Goal: Feedback & Contribution: Leave review/rating

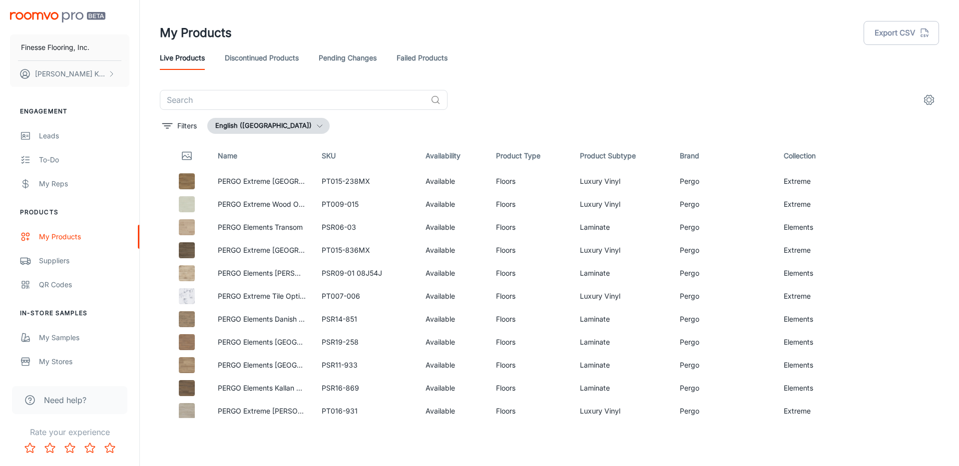
scroll to position [2896, 0]
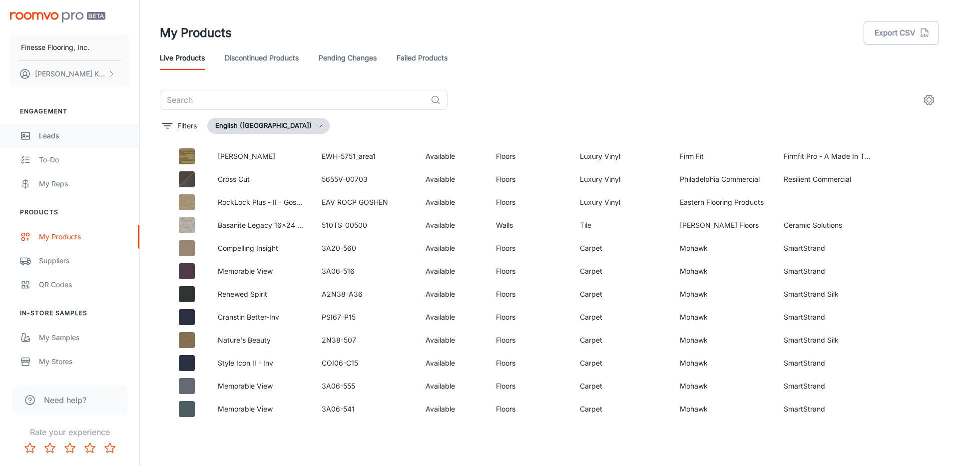
click at [46, 137] on div "Leads" at bounding box center [84, 135] width 90 height 11
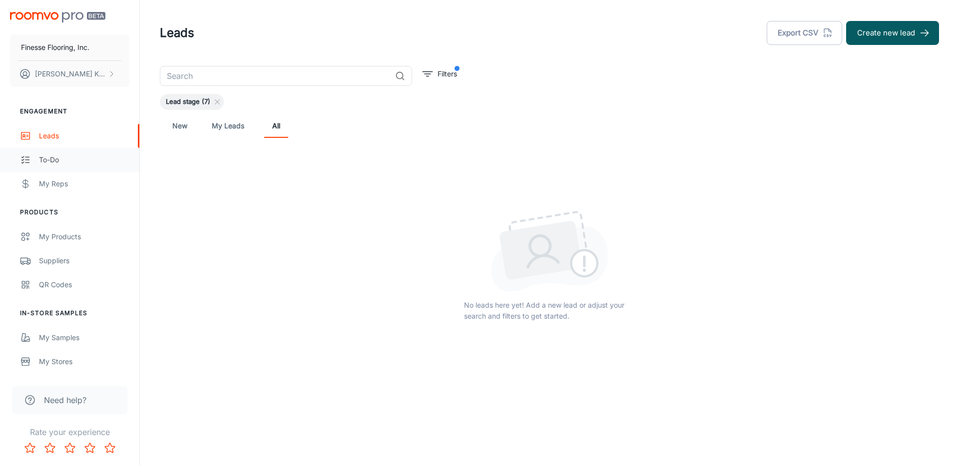
click at [44, 161] on div "To-do" at bounding box center [84, 159] width 90 height 11
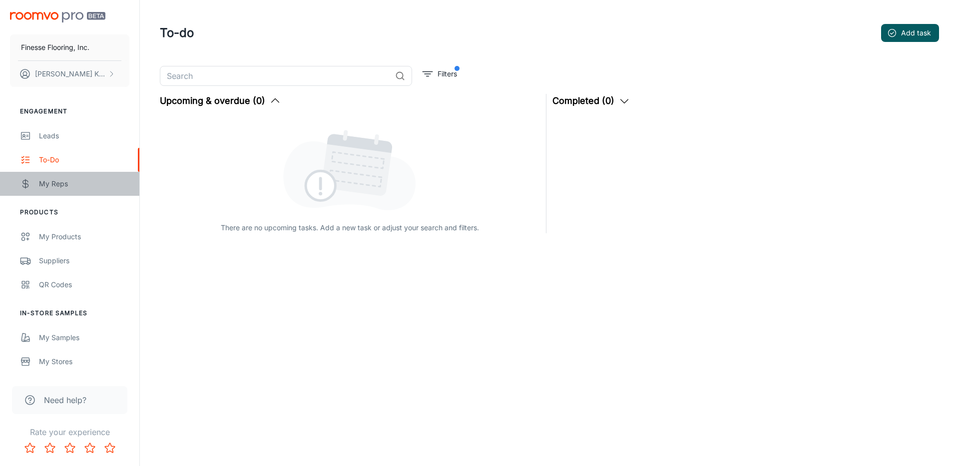
click at [49, 181] on div "My Reps" at bounding box center [84, 183] width 90 height 11
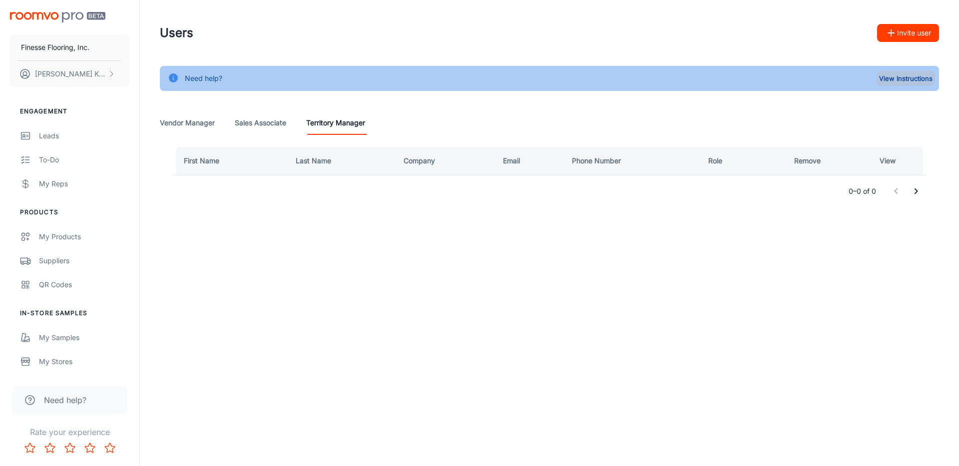
click at [916, 76] on button "View Instructions" at bounding box center [905, 78] width 58 height 15
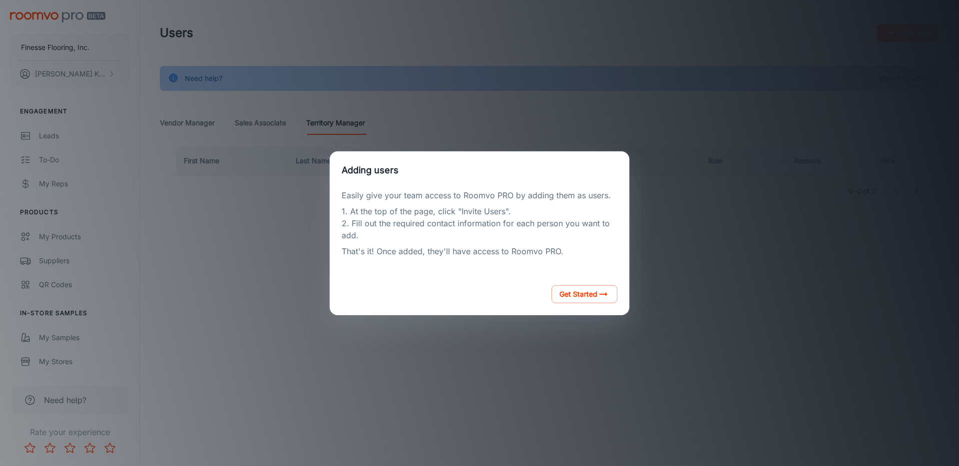
click at [257, 238] on div "Adding users Easily give your team access to Roomvo PRO by adding them as users…" at bounding box center [479, 233] width 935 height 442
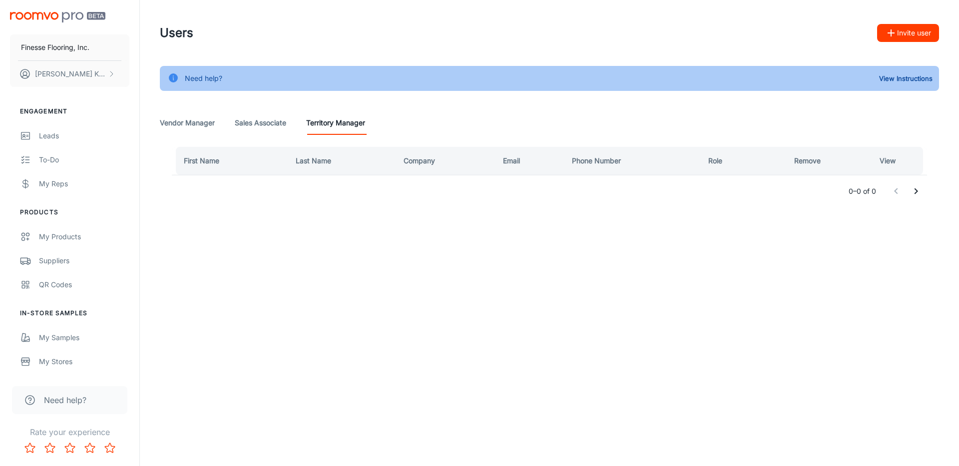
click at [914, 32] on button "Invite user" at bounding box center [908, 33] width 62 height 18
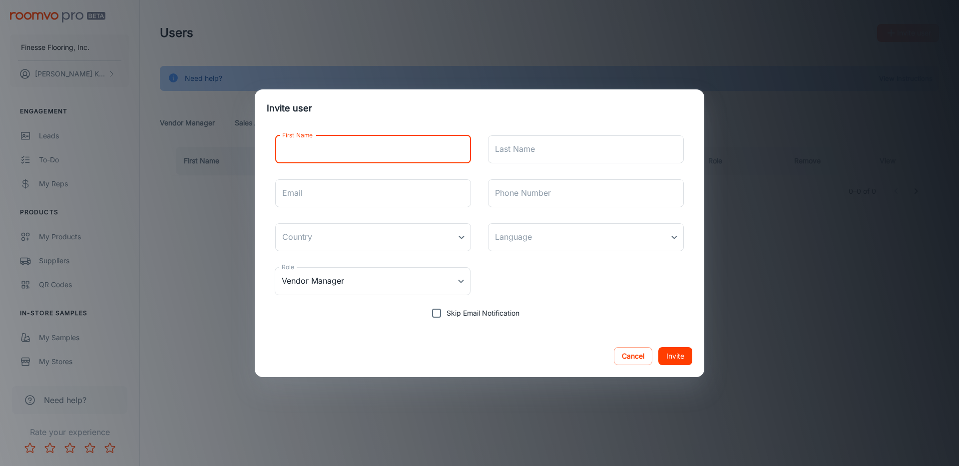
click at [303, 151] on input "First Name" at bounding box center [373, 149] width 196 height 28
type input "[PERSON_NAME]"
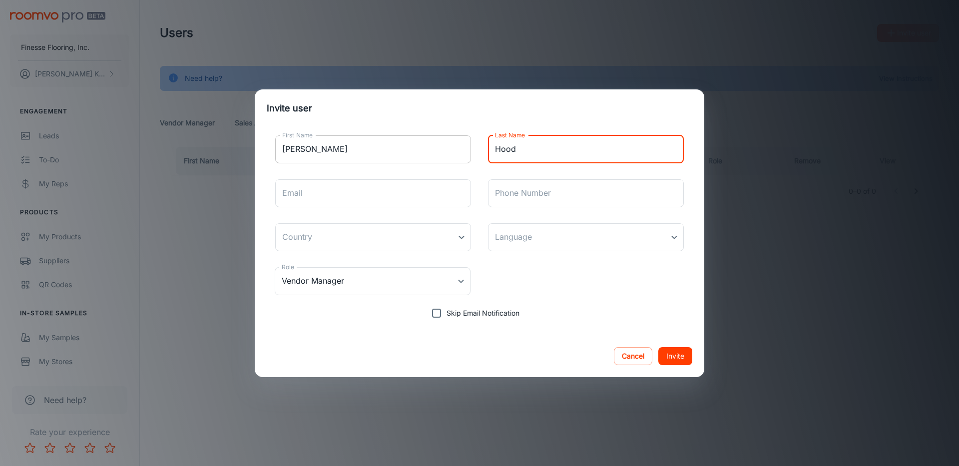
type input "Hood"
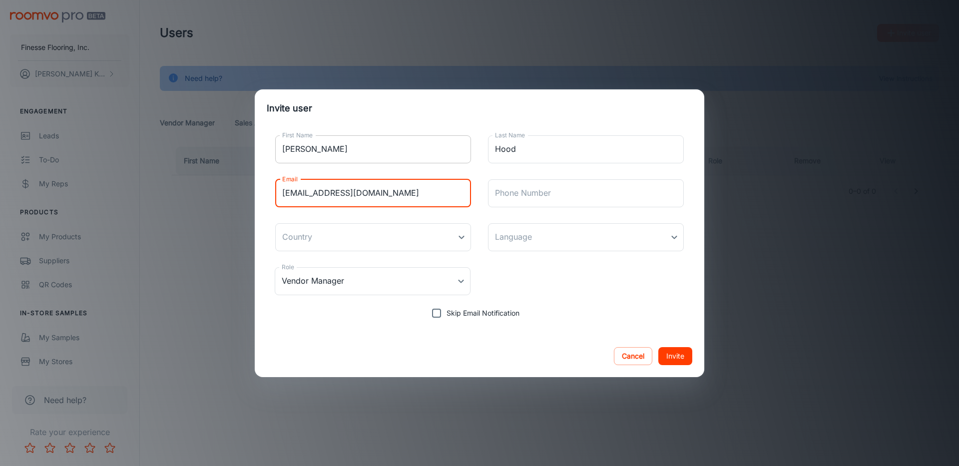
type input "[EMAIL_ADDRESS][DOMAIN_NAME]"
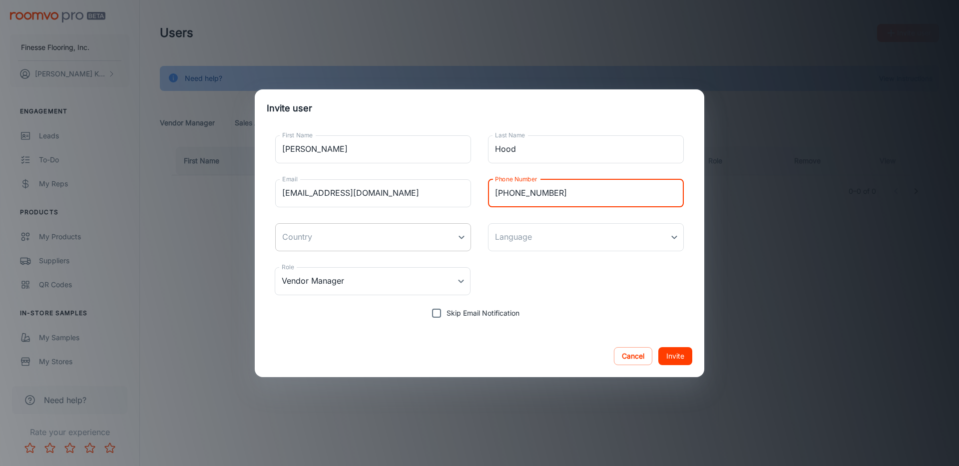
type input "[PHONE_NUMBER]"
click at [462, 235] on body "Finesse Flooring, Inc. [PERSON_NAME] Engagement Leads To-do My Reps Products My…" at bounding box center [479, 233] width 959 height 466
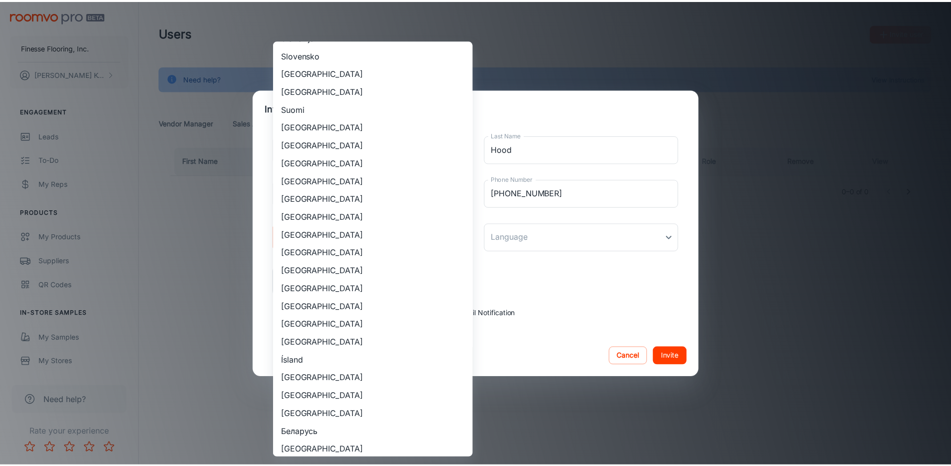
scroll to position [899, 0]
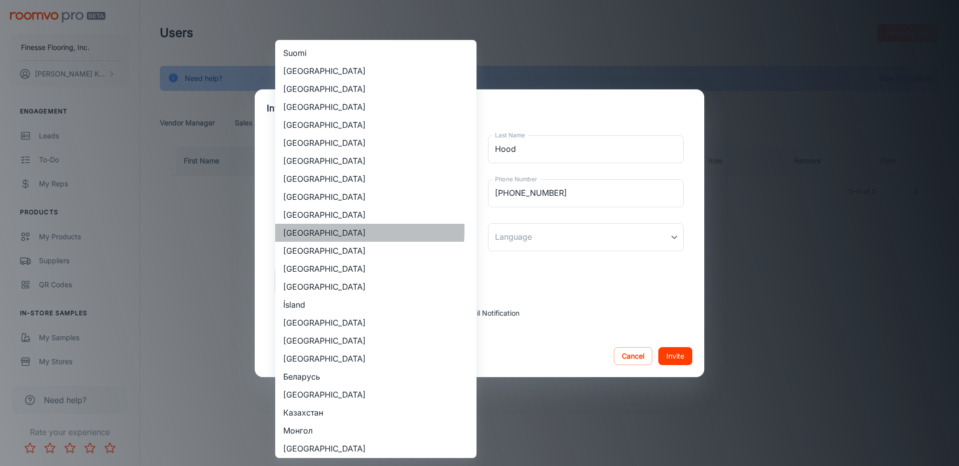
click at [325, 230] on li "[GEOGRAPHIC_DATA]" at bounding box center [375, 233] width 201 height 18
type input "[GEOGRAPHIC_DATA]"
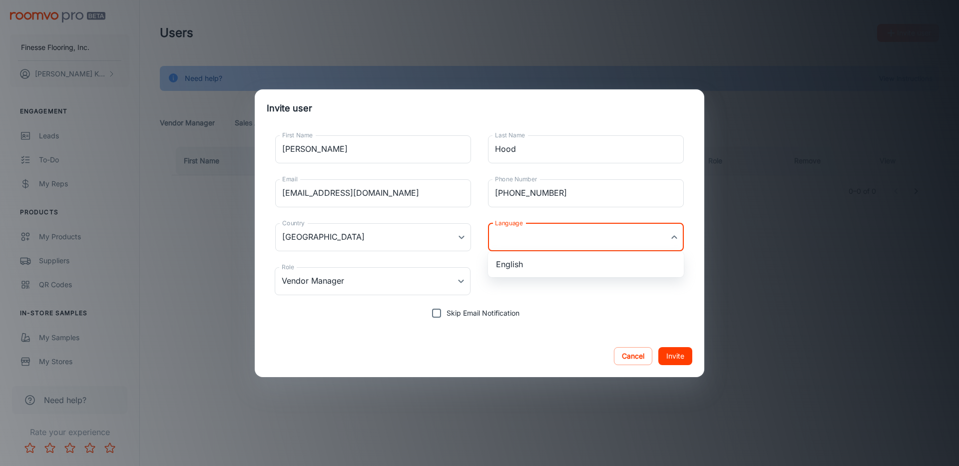
click at [528, 235] on body "Finesse Flooring, Inc. [PERSON_NAME] Engagement Leads To-do My Reps Products My…" at bounding box center [479, 233] width 959 height 466
click at [508, 266] on li "English" at bounding box center [586, 264] width 196 height 18
type input "en-us"
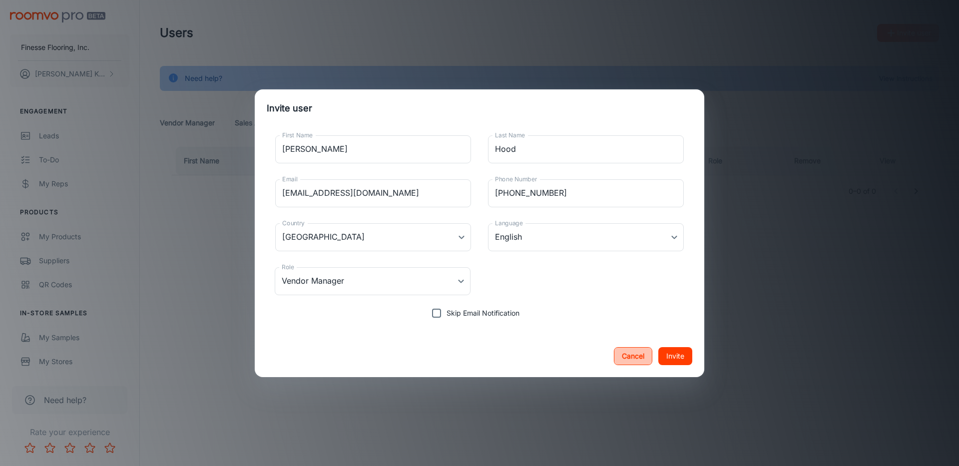
click at [626, 350] on button "Cancel" at bounding box center [633, 356] width 38 height 18
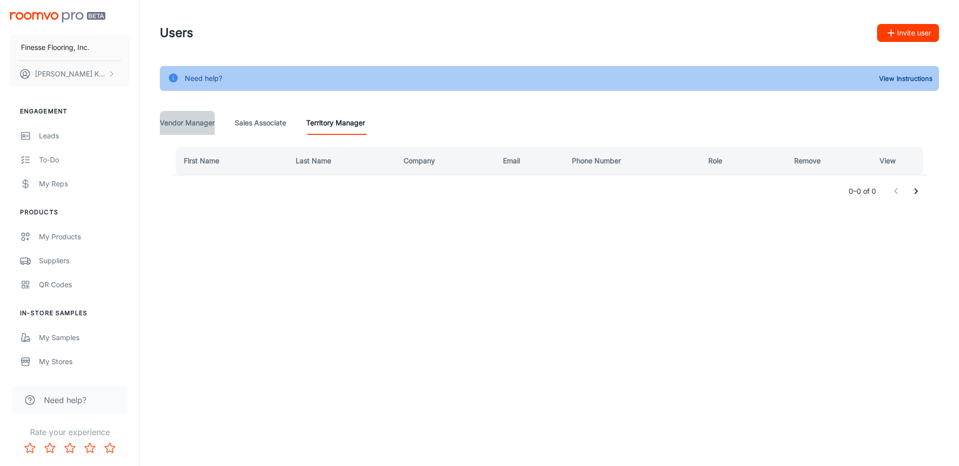
click at [173, 121] on Manager "Vendor Manager" at bounding box center [187, 123] width 55 height 24
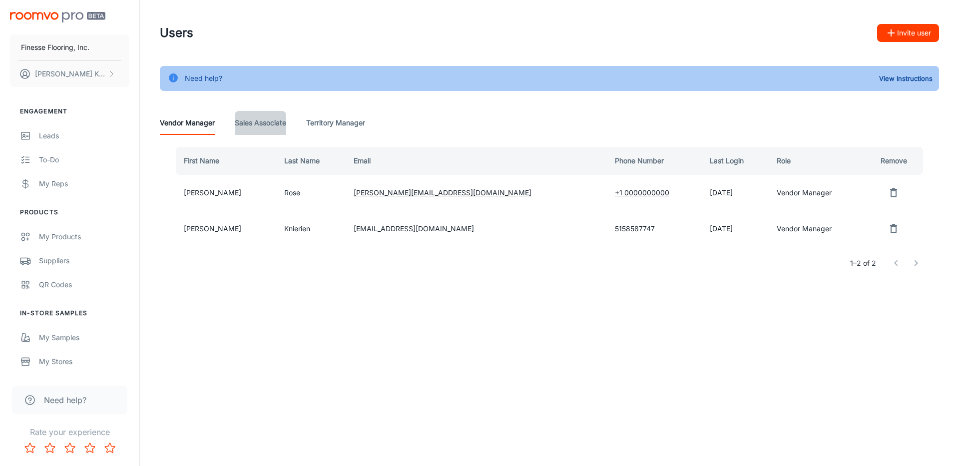
click at [251, 121] on Associate "Sales Associate" at bounding box center [260, 123] width 51 height 24
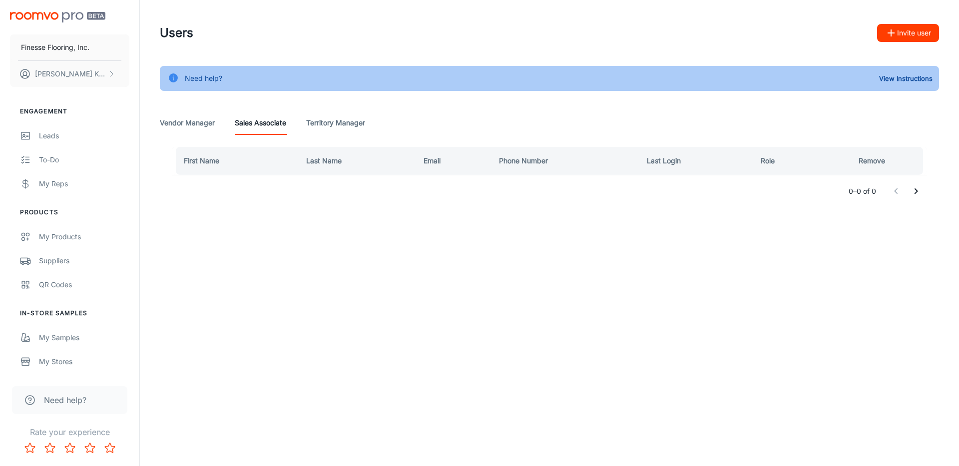
click at [912, 31] on button "Invite user" at bounding box center [908, 33] width 62 height 18
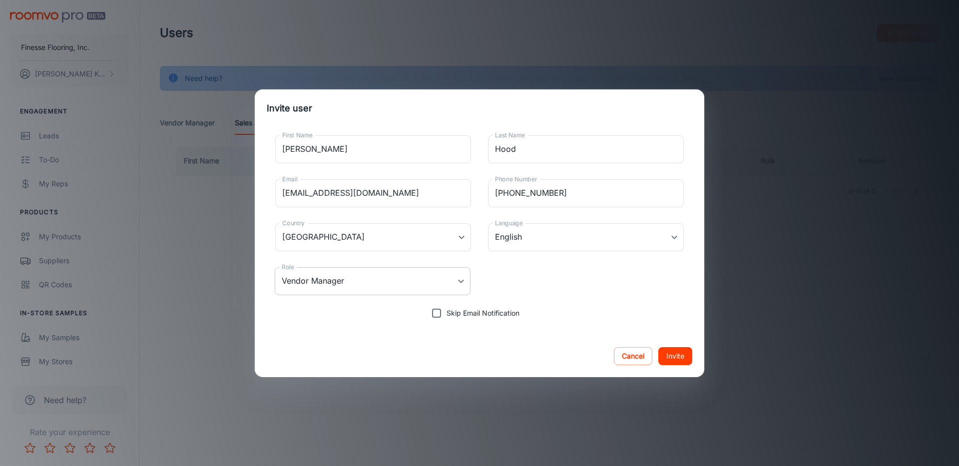
click at [460, 283] on body "Finesse Flooring, Inc. [PERSON_NAME] Engagement Leads To-do My Reps Products My…" at bounding box center [479, 233] width 959 height 466
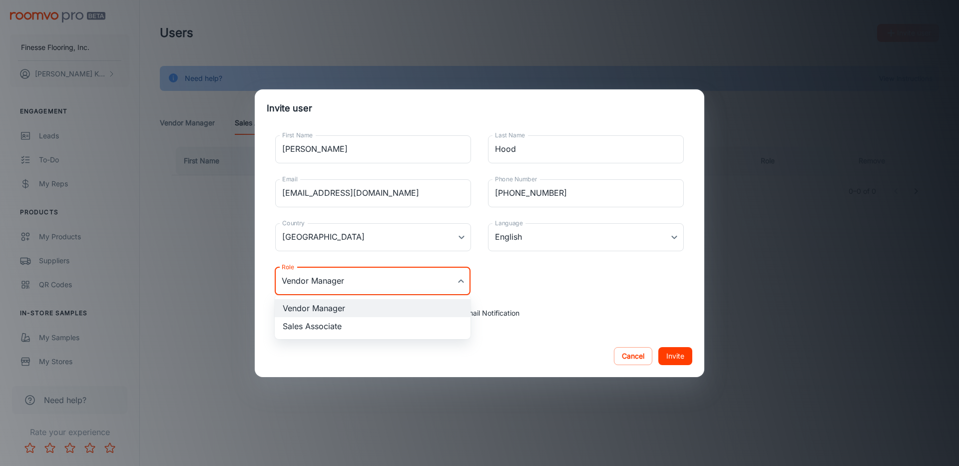
click at [290, 328] on li "Sales Associate" at bounding box center [373, 326] width 196 height 18
type input "Sales Associate"
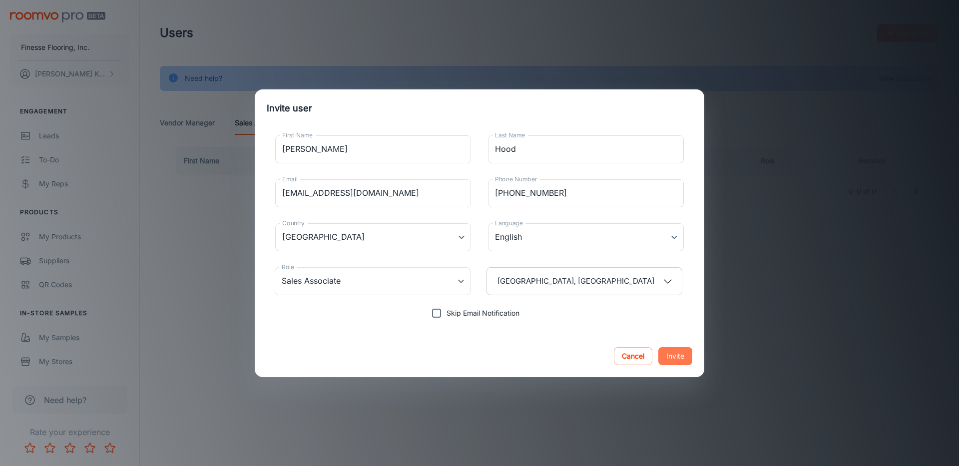
click at [680, 354] on button "Invite" at bounding box center [675, 356] width 34 height 18
click at [668, 278] on icon "button" at bounding box center [667, 281] width 11 height 11
click at [655, 327] on button "Apply" at bounding box center [672, 332] width 35 height 18
click at [670, 352] on button "Invite" at bounding box center [675, 356] width 34 height 18
type input "Vendor Manager"
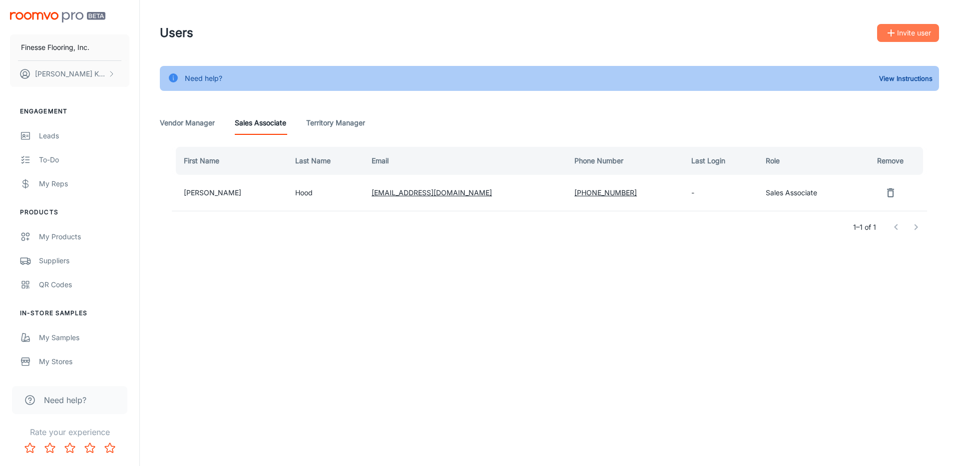
click at [908, 32] on button "Invite user" at bounding box center [908, 33] width 62 height 18
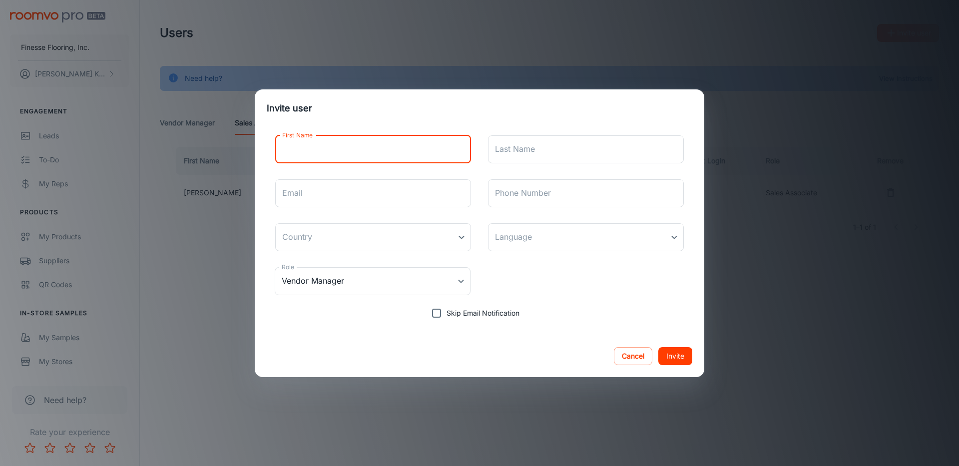
click at [311, 150] on input "First Name" at bounding box center [373, 149] width 196 height 28
type input "[PERSON_NAME]"
type input "[EMAIL_ADDRESS][DOMAIN_NAME]"
type input "4849257650"
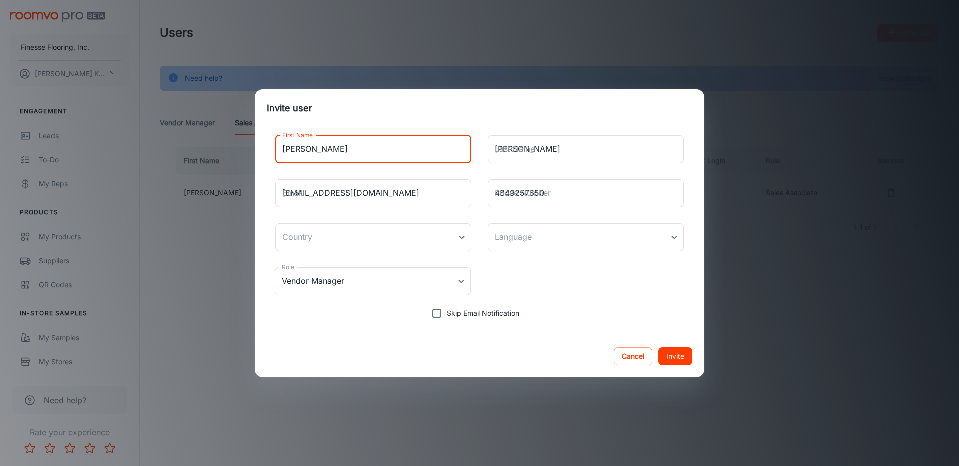
type input "[GEOGRAPHIC_DATA]"
click at [672, 238] on body "Finesse Flooring, Inc. [PERSON_NAME] Engagement Leads To-do My Reps Products My…" at bounding box center [479, 233] width 959 height 466
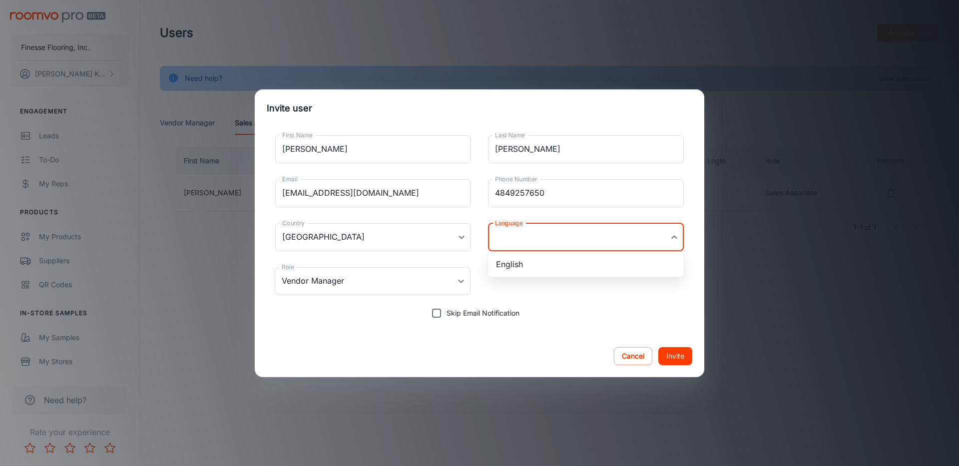
click at [515, 267] on li "English" at bounding box center [586, 264] width 196 height 18
type input "en-us"
click at [460, 282] on body "Finesse Flooring, Inc. [PERSON_NAME] Engagement Leads To-do My Reps Products My…" at bounding box center [479, 233] width 959 height 466
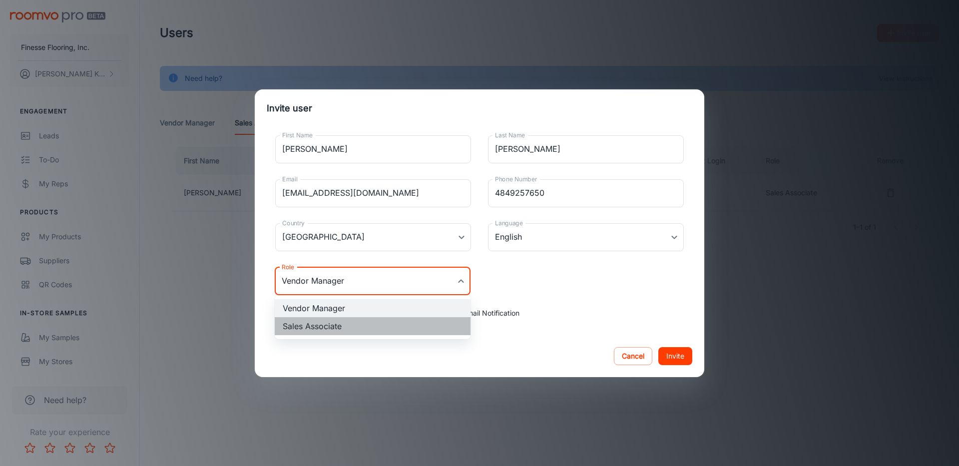
click at [307, 323] on li "Sales Associate" at bounding box center [373, 326] width 196 height 18
type input "Sales Associate"
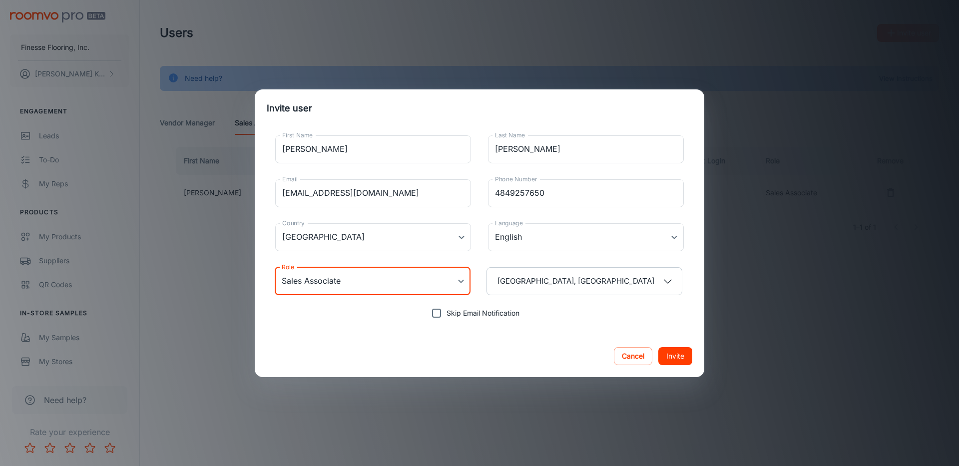
click at [675, 354] on button "Invite" at bounding box center [675, 356] width 34 height 18
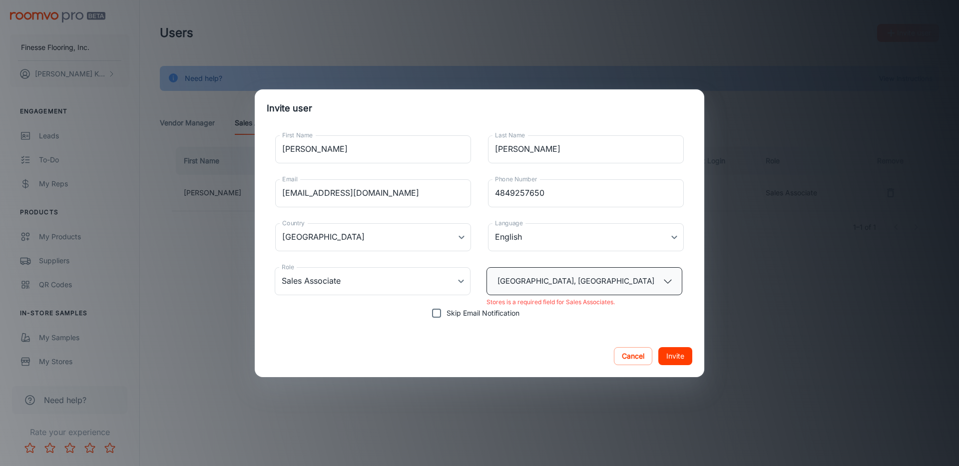
click at [631, 281] on button "[GEOGRAPHIC_DATA], [GEOGRAPHIC_DATA]" at bounding box center [584, 281] width 196 height 28
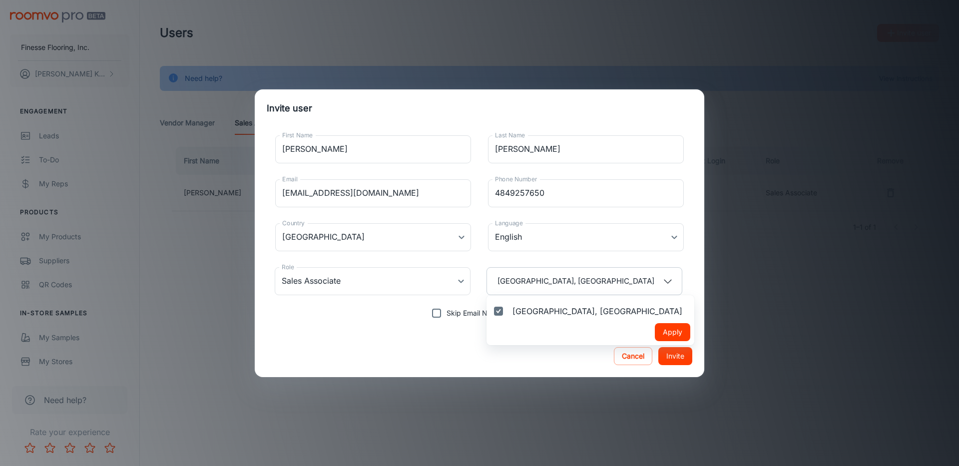
click at [655, 331] on button "Apply" at bounding box center [672, 332] width 35 height 18
click at [435, 313] on input "Skip Email Notification" at bounding box center [436, 313] width 20 height 20
checkbox input "true"
click at [673, 355] on button "Invite" at bounding box center [675, 356] width 34 height 18
type input "Vendor Manager"
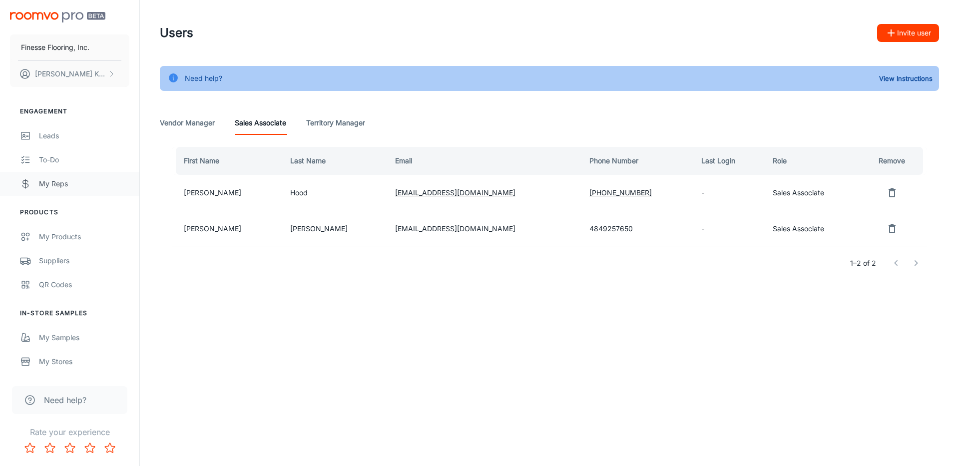
click at [49, 184] on div "My Reps" at bounding box center [84, 183] width 90 height 11
click at [57, 365] on div "My Stores" at bounding box center [84, 361] width 90 height 11
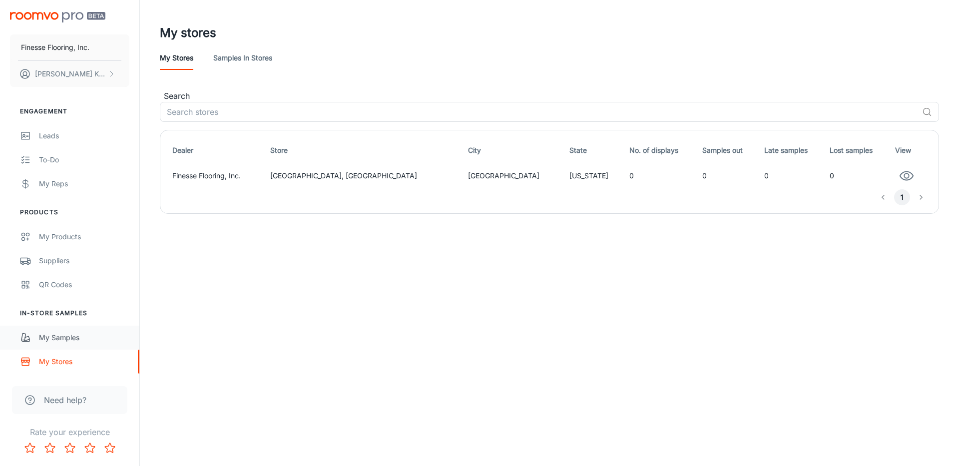
click at [45, 338] on div "My Samples" at bounding box center [84, 337] width 90 height 11
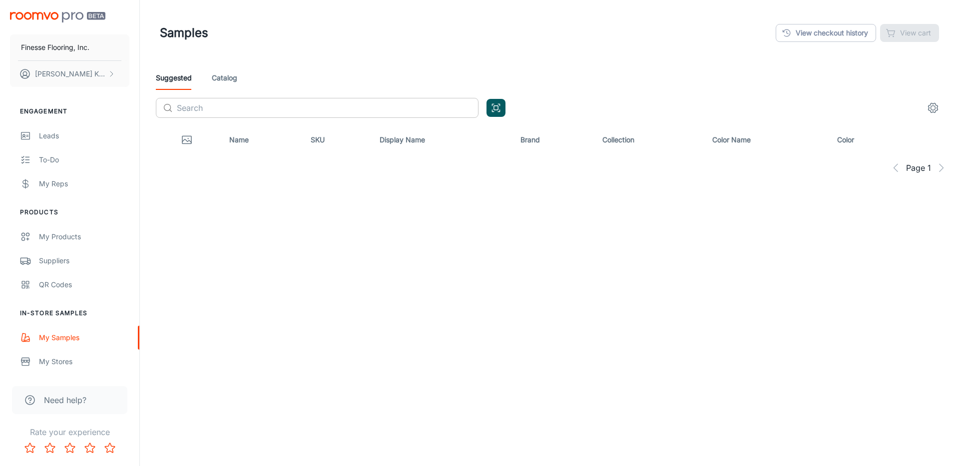
click at [198, 112] on input "text" at bounding box center [328, 108] width 302 height 20
click at [492, 109] on icon "Open QR code scanner" at bounding box center [495, 108] width 11 height 12
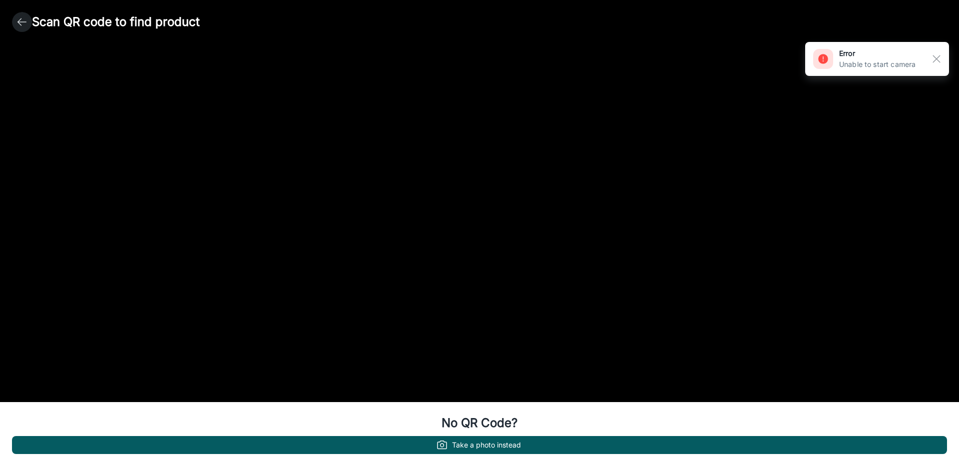
click at [17, 23] on icon "button" at bounding box center [22, 22] width 12 height 12
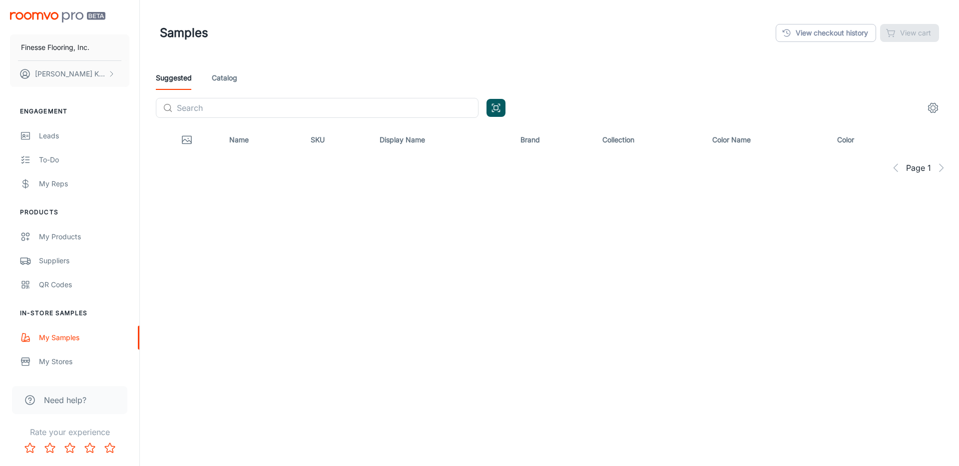
click at [219, 78] on link "Catalog" at bounding box center [224, 78] width 25 height 24
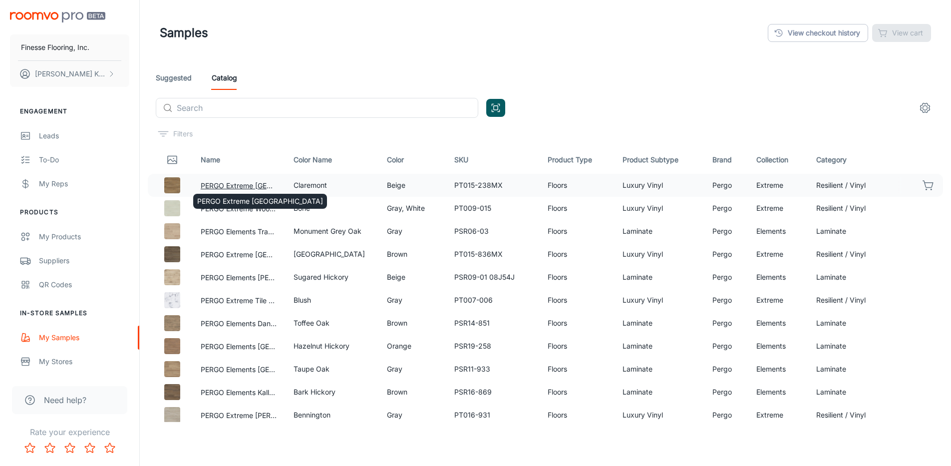
click at [215, 184] on button "PERGO Extreme [GEOGRAPHIC_DATA]" at bounding box center [239, 185] width 77 height 11
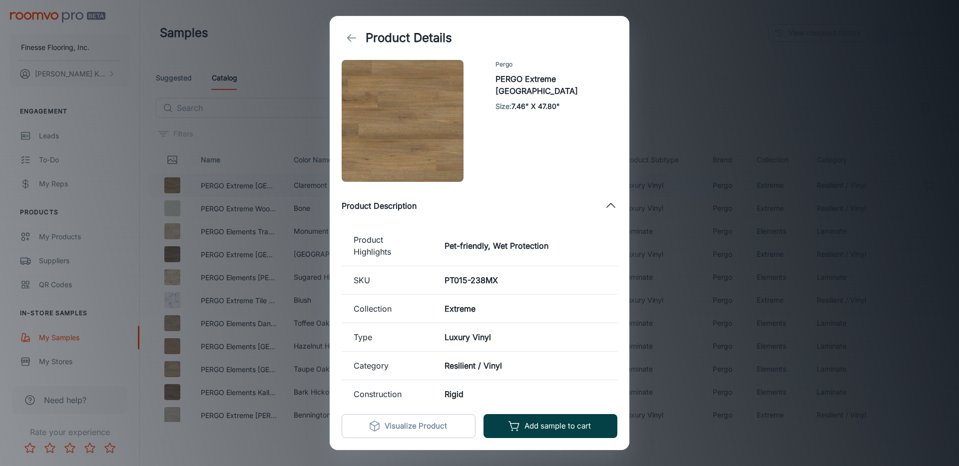
click at [574, 424] on button "Add sample to cart" at bounding box center [550, 426] width 134 height 24
click at [355, 35] on icon "back" at bounding box center [352, 38] width 12 height 12
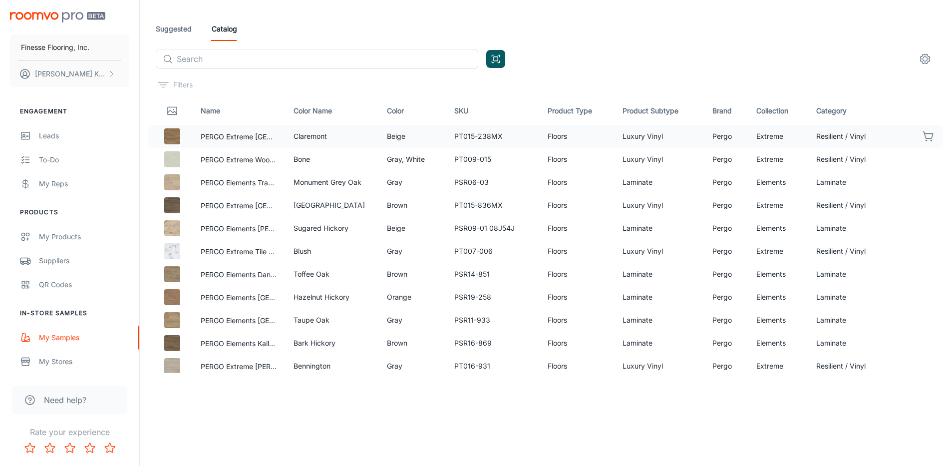
scroll to position [51, 0]
click at [109, 450] on icon "Rate 5 star" at bounding box center [110, 448] width 12 height 12
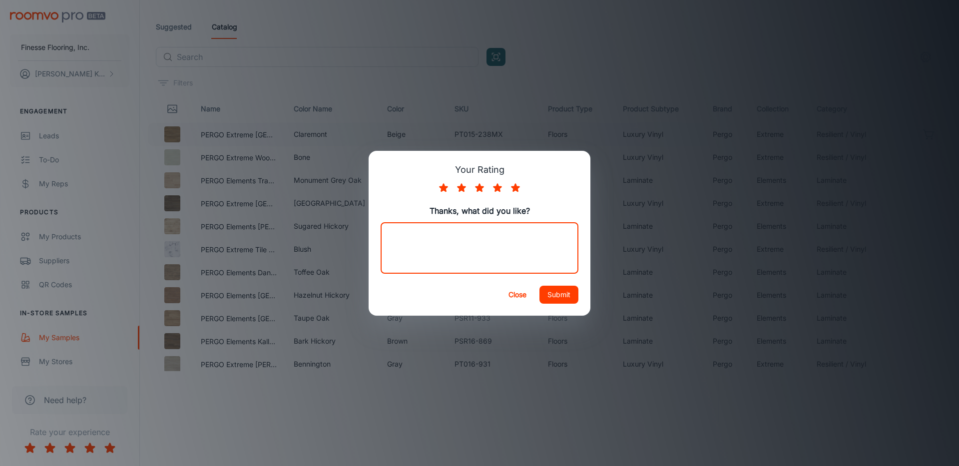
click at [456, 249] on textarea at bounding box center [480, 248] width 184 height 34
type textarea "Very easy to move around the site and very modern technology as well !!"
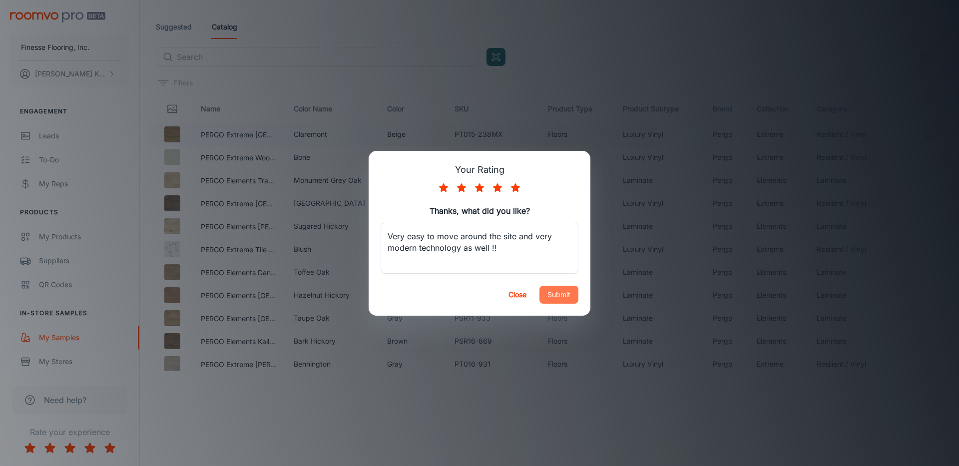
click at [569, 291] on button "Submit" at bounding box center [558, 295] width 39 height 18
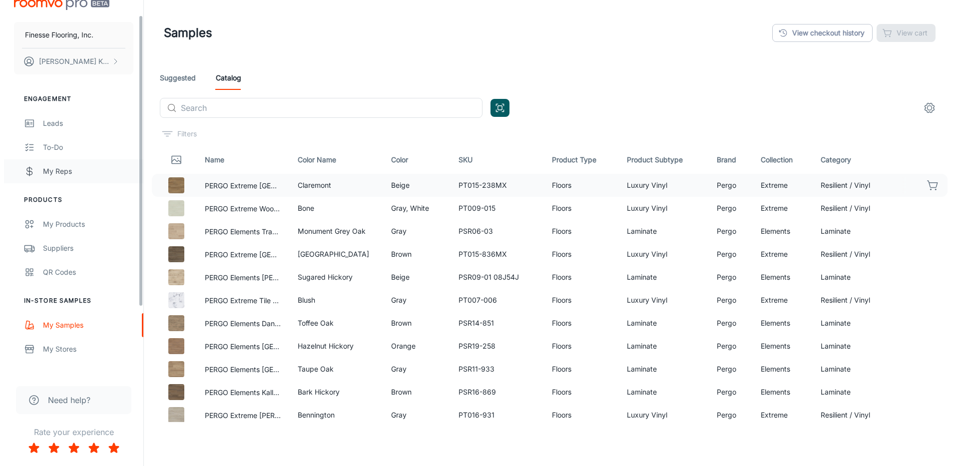
scroll to position [0, 0]
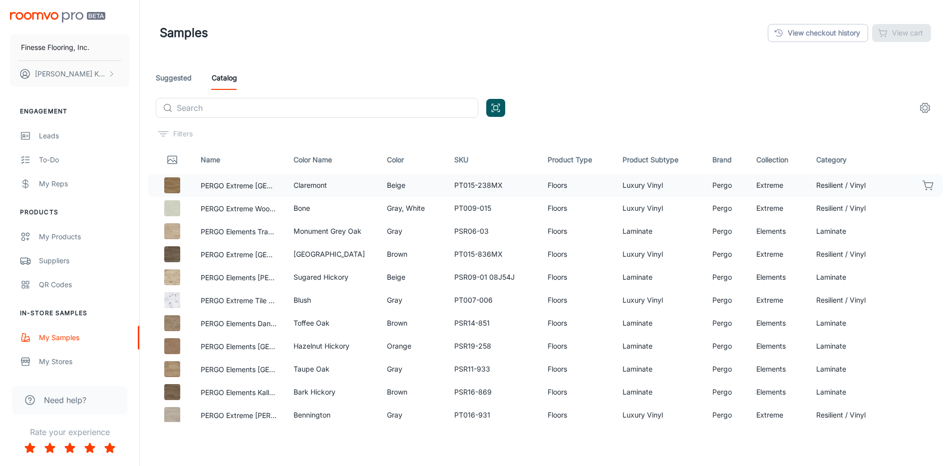
click at [162, 74] on link "Suggested" at bounding box center [174, 78] width 36 height 24
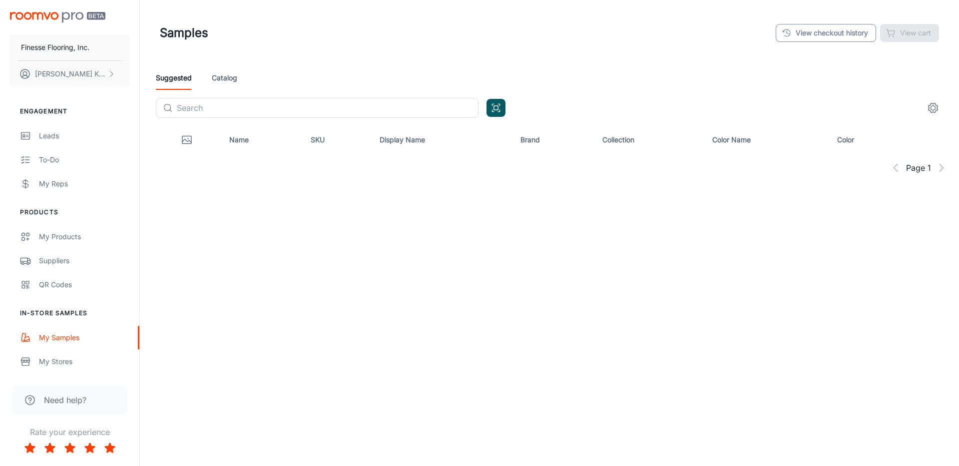
click at [817, 28] on link "View checkout history" at bounding box center [826, 33] width 100 height 18
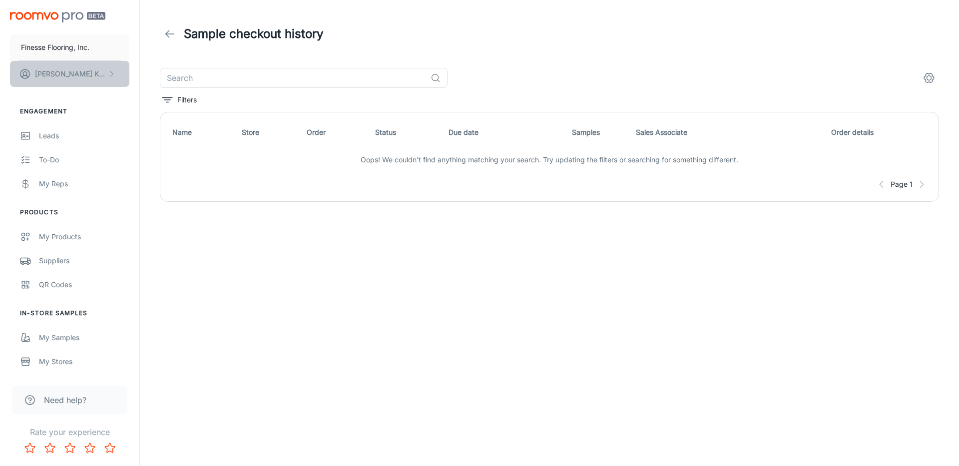
click at [109, 73] on icon "scrollable content" at bounding box center [111, 74] width 8 height 8
click at [121, 163] on div at bounding box center [479, 233] width 959 height 466
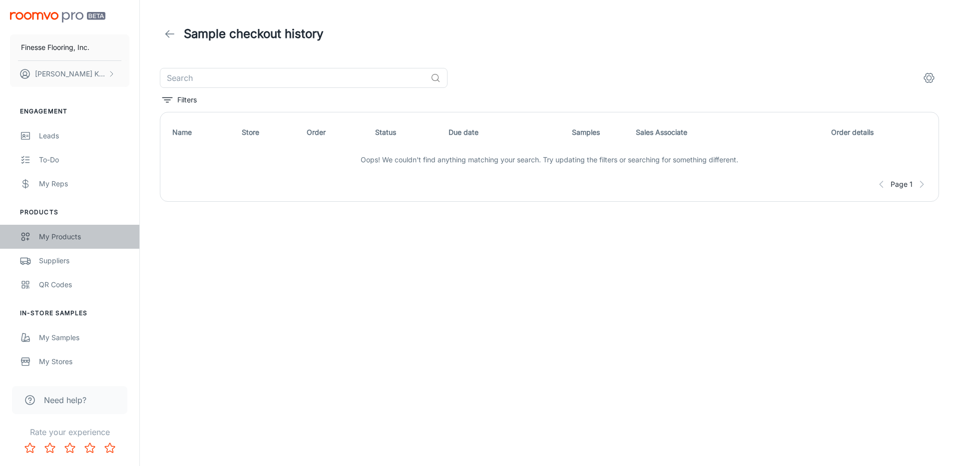
click at [58, 237] on div "My Products" at bounding box center [84, 236] width 90 height 11
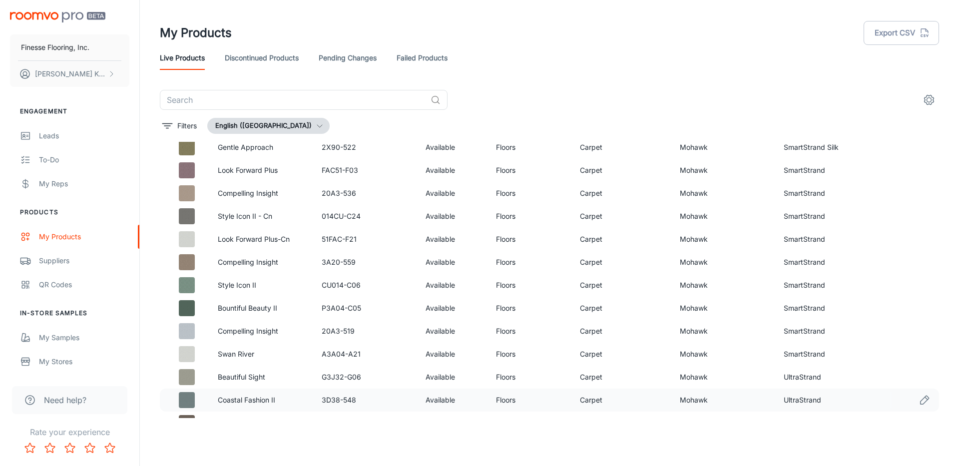
scroll to position [4462, 0]
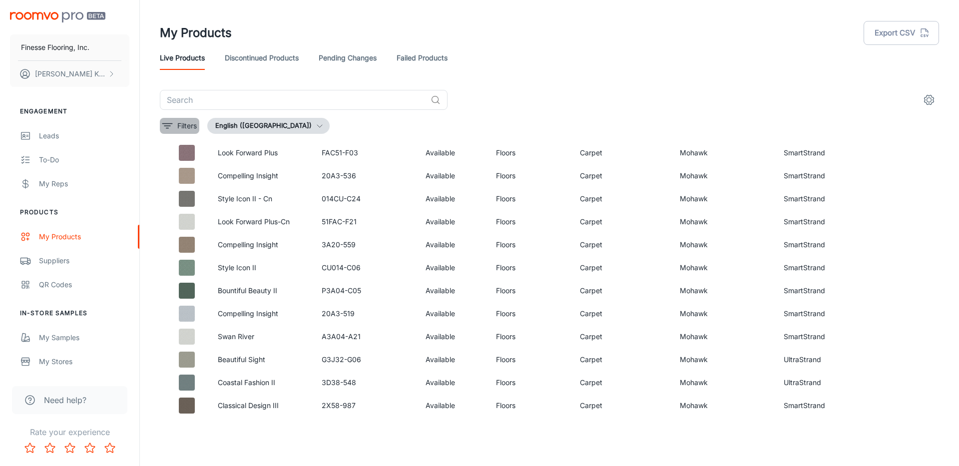
click at [169, 126] on icon "filter" at bounding box center [167, 126] width 12 height 12
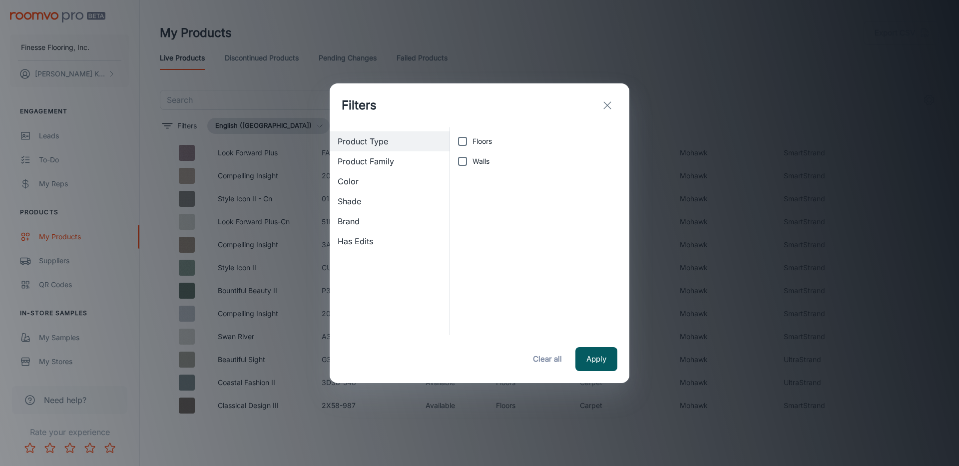
click at [464, 142] on input "Floors" at bounding box center [462, 141] width 20 height 20
click at [396, 164] on span "Product Family" at bounding box center [390, 161] width 104 height 12
checkbox input "false"
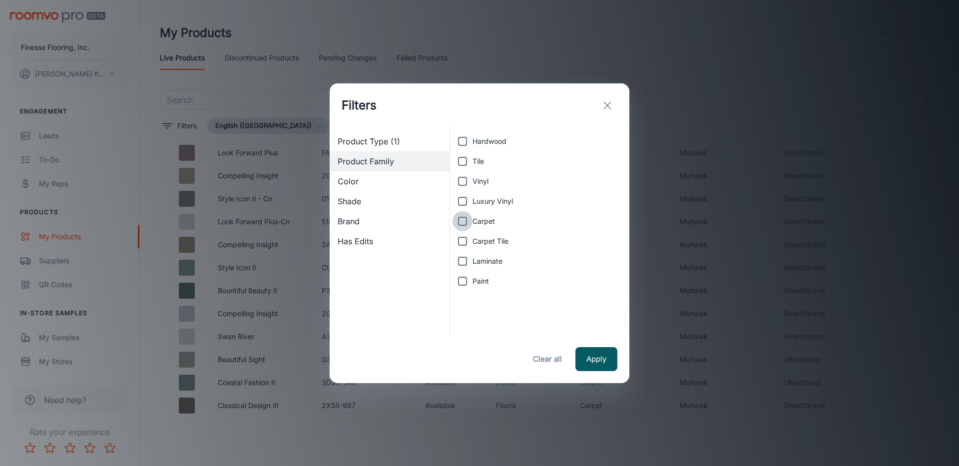
click at [462, 222] on input "Carpet" at bounding box center [462, 221] width 20 height 20
checkbox input "true"
click at [463, 203] on input "Luxury Vinyl" at bounding box center [462, 201] width 20 height 20
checkbox input "true"
click at [461, 143] on input "Hardwood" at bounding box center [462, 141] width 20 height 20
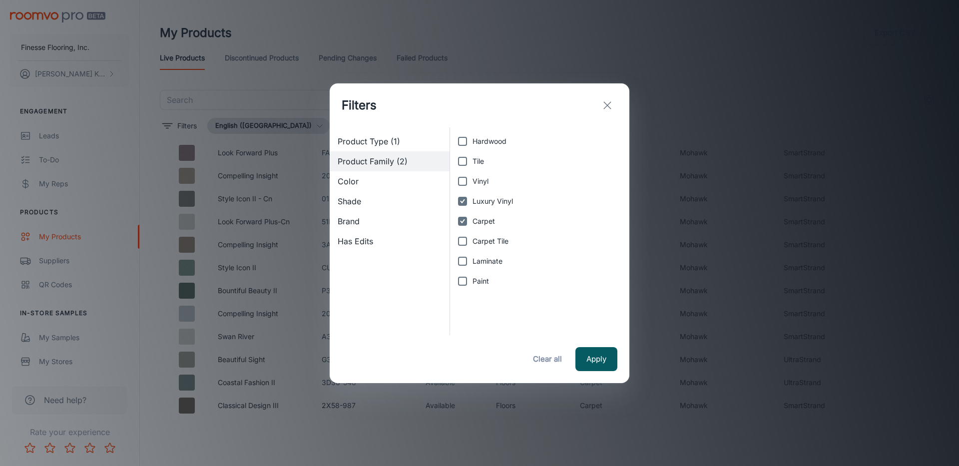
checkbox input "true"
click at [588, 354] on button "Apply" at bounding box center [596, 359] width 42 height 24
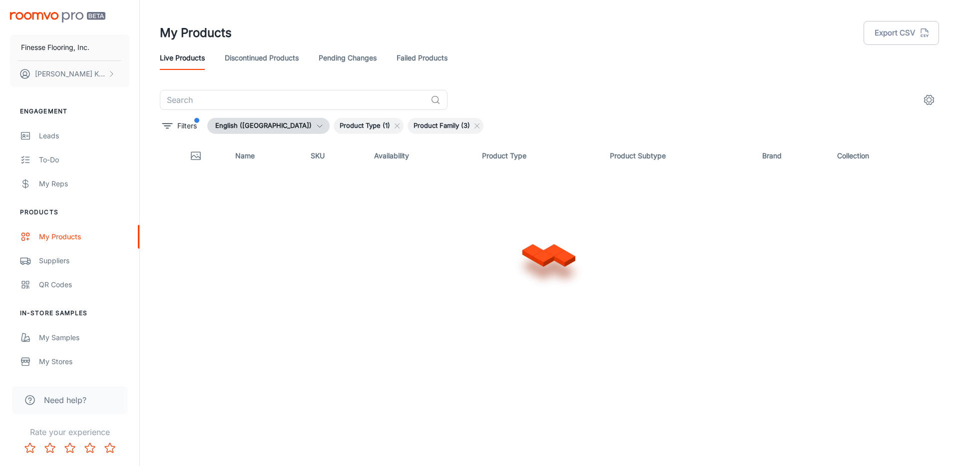
scroll to position [0, 0]
